Goal: Task Accomplishment & Management: Manage account settings

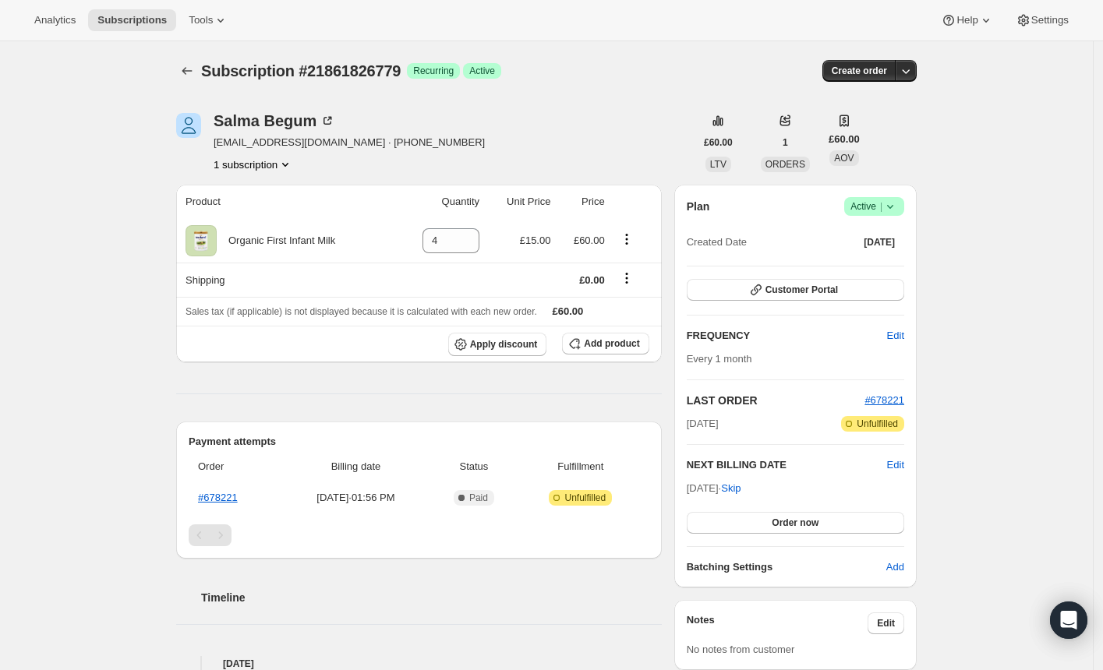
click at [904, 204] on span "Success Active |" at bounding box center [874, 206] width 60 height 19
click at [852, 260] on span "Cancel subscription" at bounding box center [873, 263] width 88 height 12
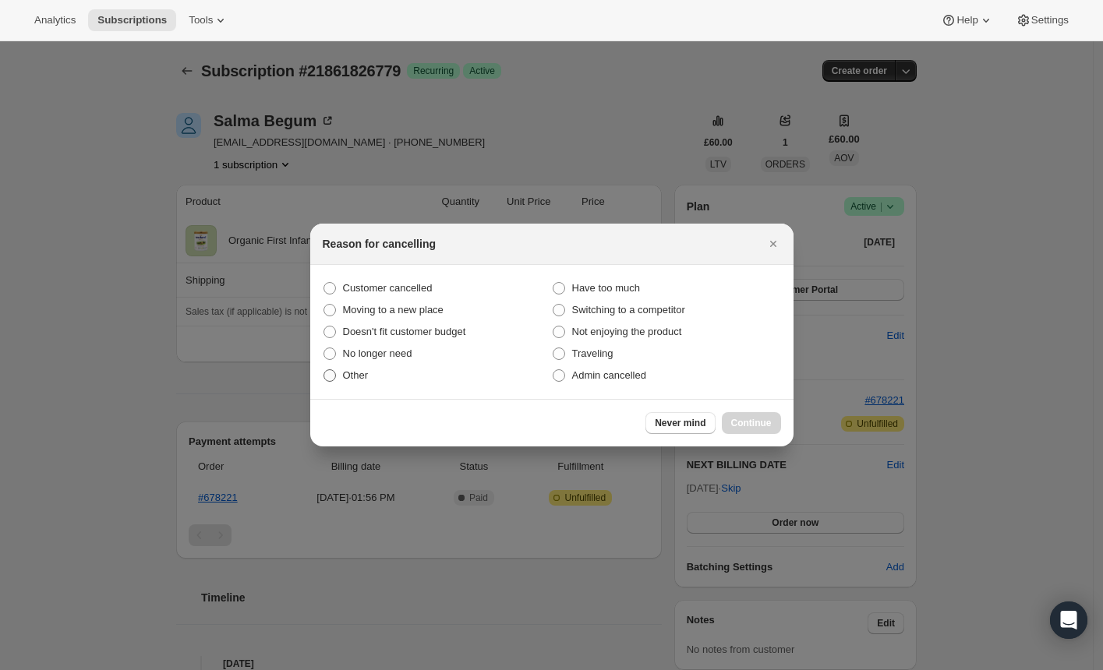
click at [326, 379] on span ":rbj:" at bounding box center [329, 375] width 12 height 12
click at [324, 370] on input "Other" at bounding box center [323, 369] width 1 height 1
radio input "true"
click at [739, 429] on button "Continue" at bounding box center [751, 423] width 59 height 22
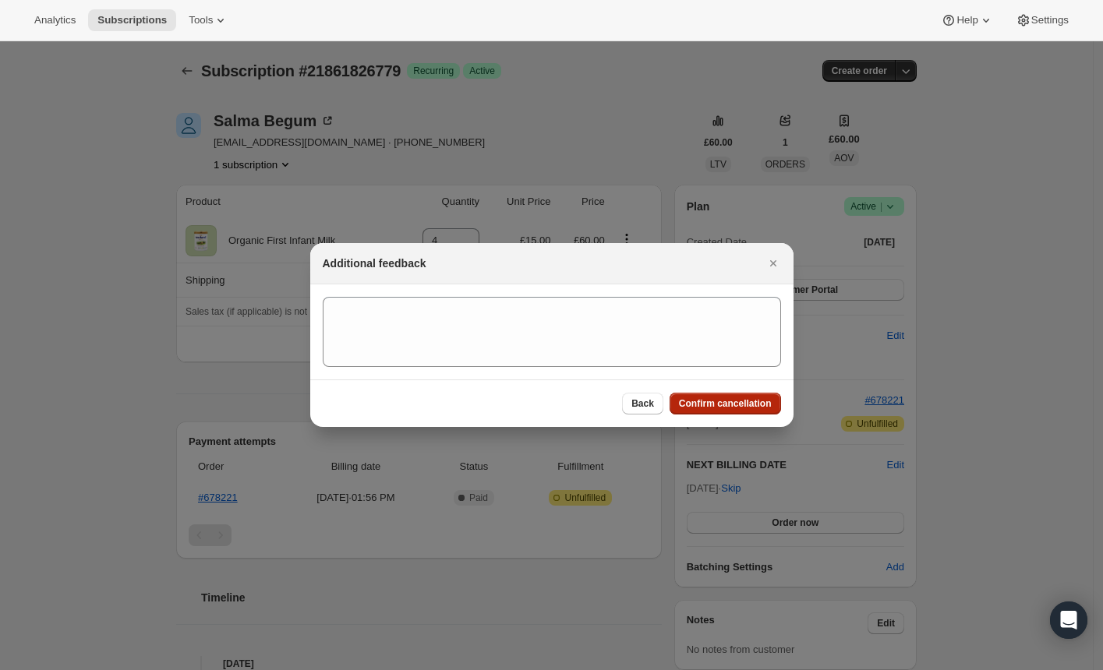
click at [723, 404] on span "Confirm cancellation" at bounding box center [725, 403] width 93 height 12
